Goal: Find specific page/section: Find specific page/section

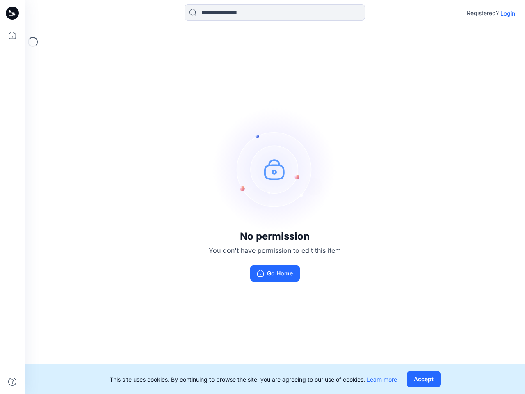
click at [262, 197] on img at bounding box center [274, 168] width 123 height 123
click at [13, 13] on icon at bounding box center [13, 13] width 3 height 0
click at [12, 35] on icon at bounding box center [12, 35] width 18 height 18
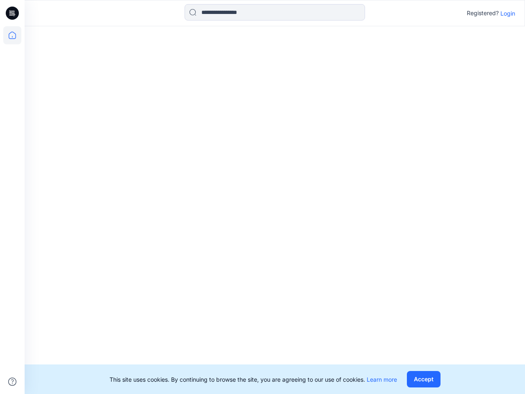
click at [12, 381] on icon at bounding box center [12, 381] width 8 height 8
click at [275, 12] on input at bounding box center [274, 12] width 180 height 16
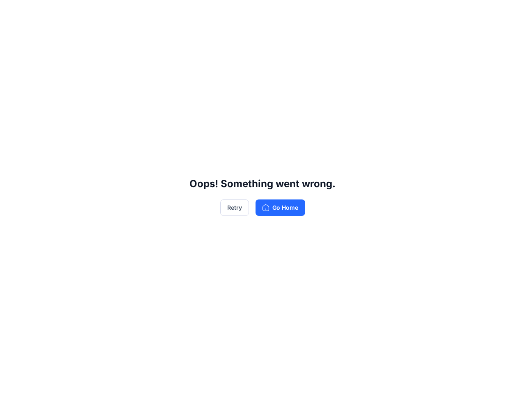
click at [507, 13] on div "Oops! Something went wrong. Retry Go Home" at bounding box center [262, 197] width 525 height 394
click at [423, 379] on div "Oops! Something went wrong. Retry Go Home" at bounding box center [262, 197] width 525 height 394
